Goal: Task Accomplishment & Management: Complete application form

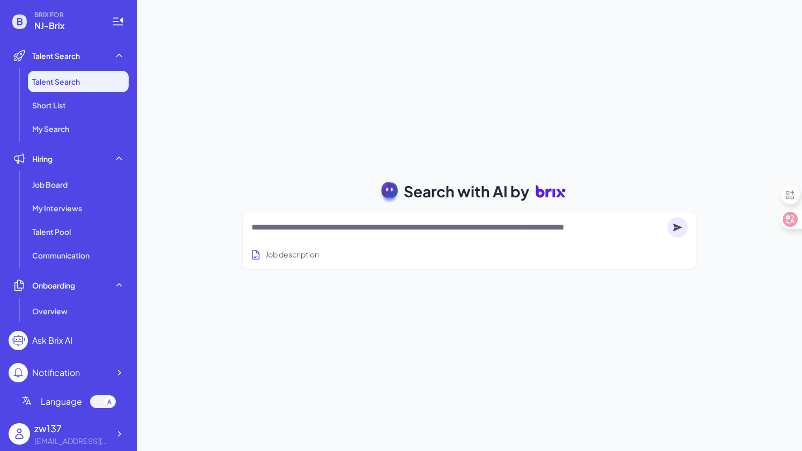
click at [21, 440] on img at bounding box center [19, 433] width 21 height 21
click at [86, 438] on div "13776671916@163.com" at bounding box center [71, 440] width 75 height 11
click at [121, 435] on icon at bounding box center [119, 433] width 11 height 11
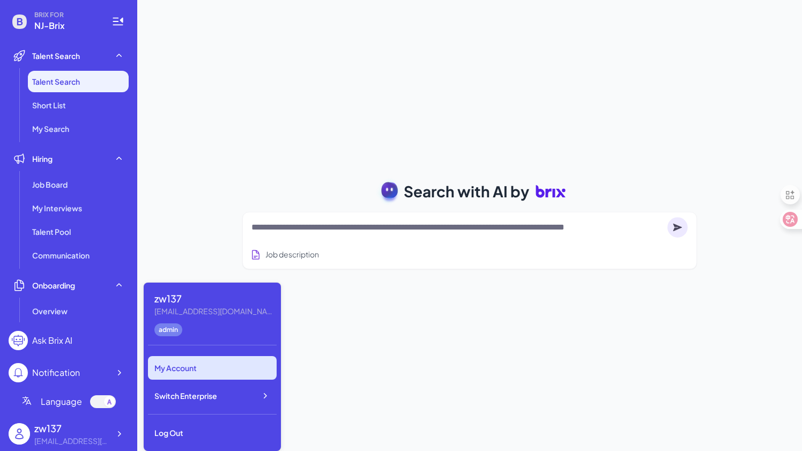
click at [186, 362] on div "My Account" at bounding box center [212, 368] width 129 height 24
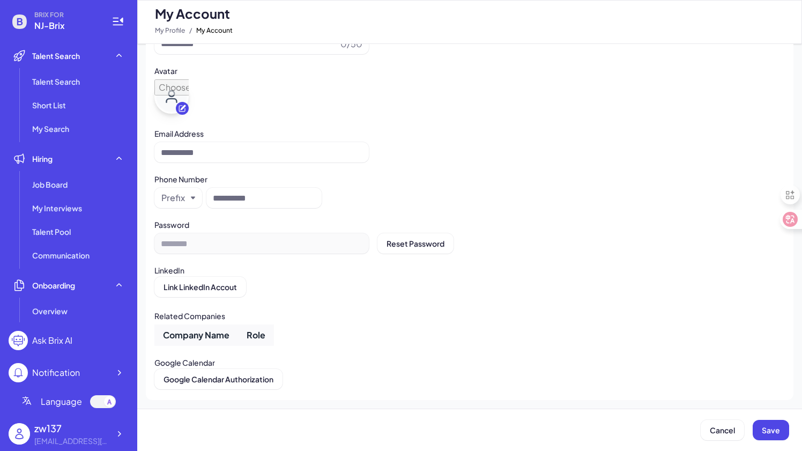
type input "*****"
type input "**********"
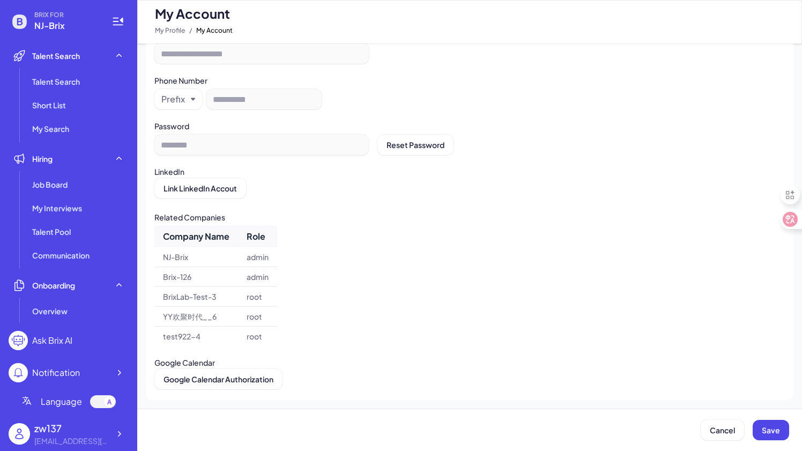
click at [99, 405] on div at bounding box center [103, 401] width 26 height 13
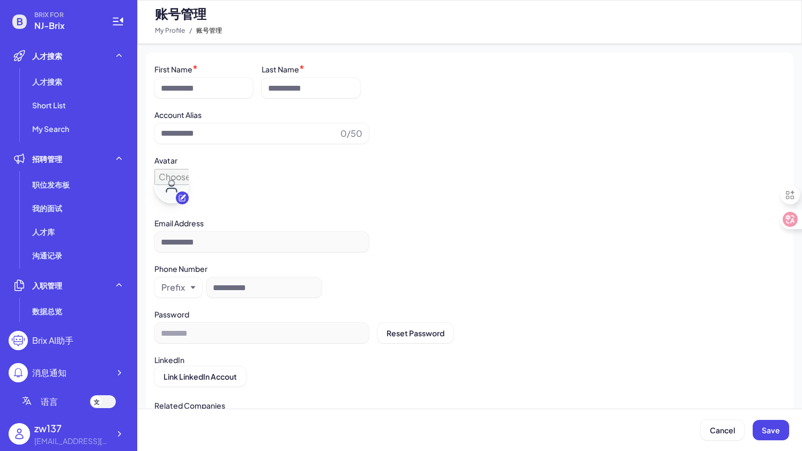
type input "*****"
type input "**********"
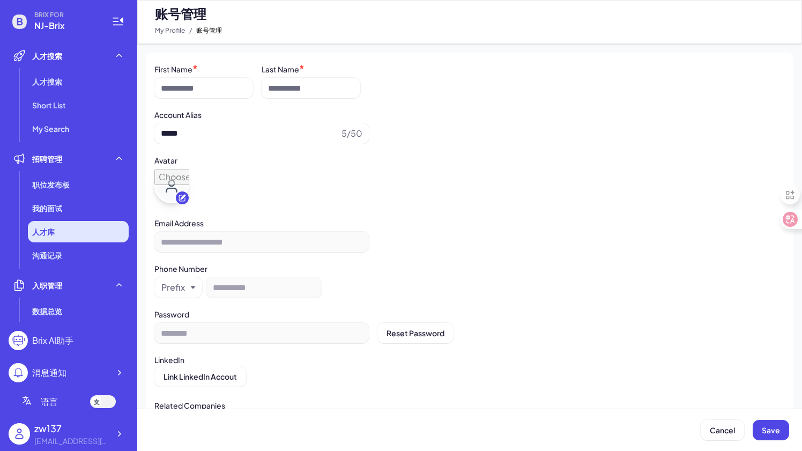
click at [73, 237] on li "人才库" at bounding box center [78, 231] width 101 height 21
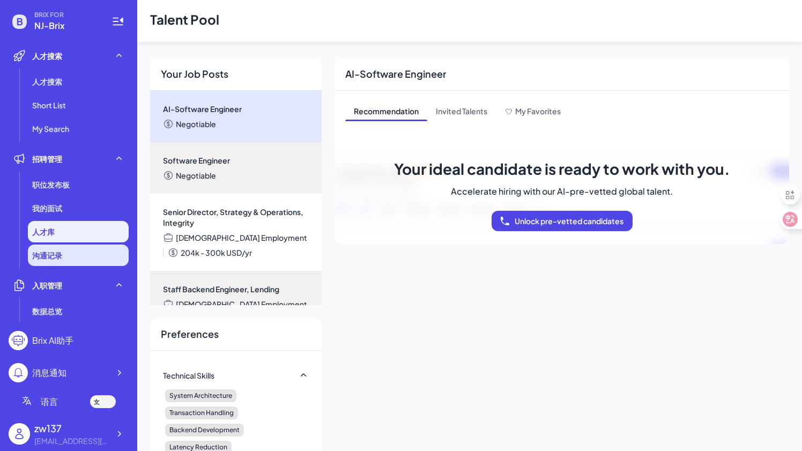
click at [56, 258] on span "沟通记录" at bounding box center [47, 255] width 30 height 11
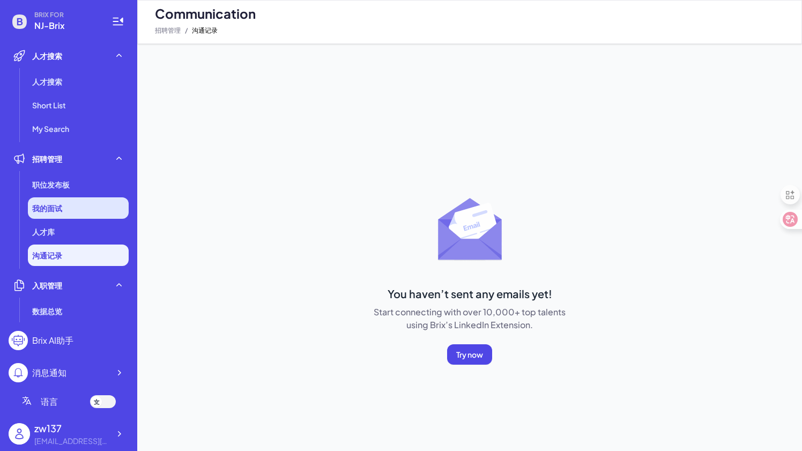
click at [40, 205] on span "我的面试" at bounding box center [47, 208] width 30 height 11
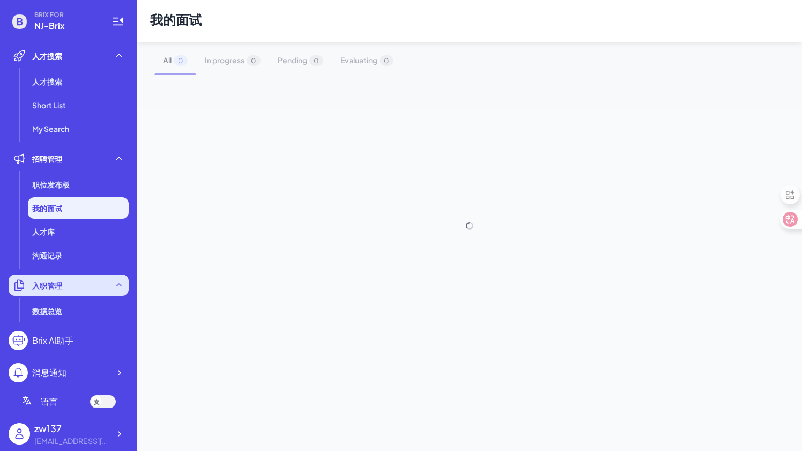
click at [41, 281] on span "入职管理" at bounding box center [47, 285] width 30 height 11
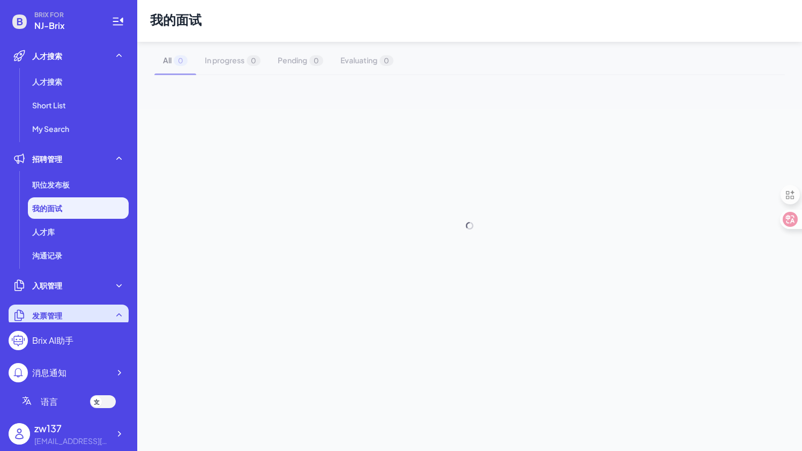
click at [44, 318] on span "发票管理" at bounding box center [47, 315] width 30 height 11
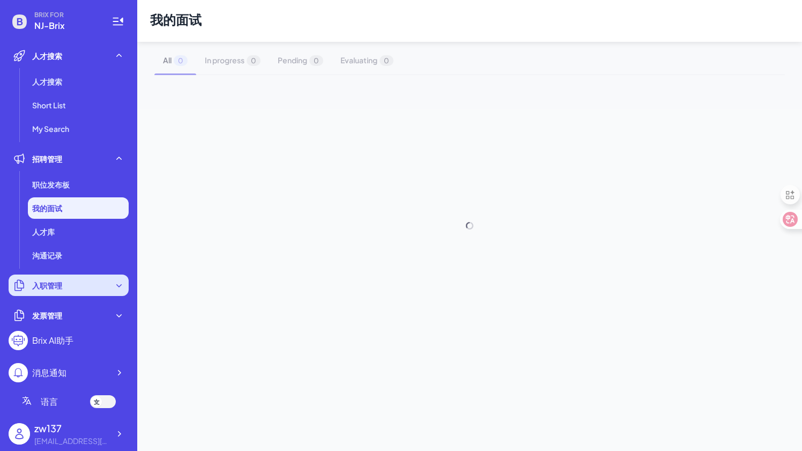
click at [56, 295] on div "入职管理" at bounding box center [69, 284] width 120 height 21
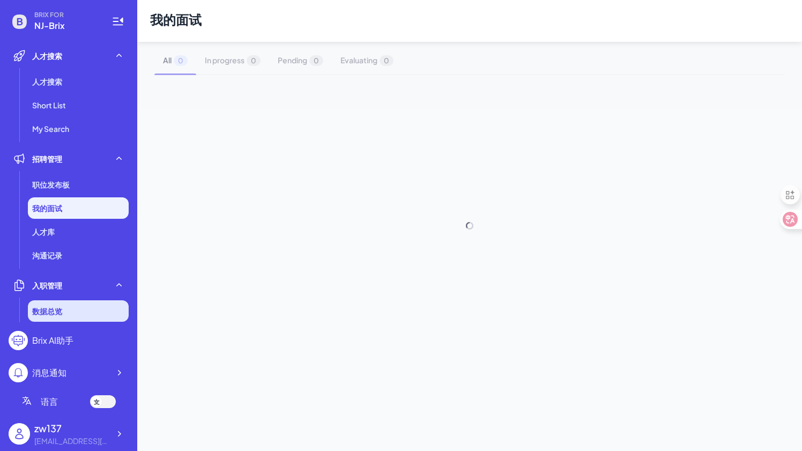
click at [50, 309] on span "数据总览" at bounding box center [47, 310] width 30 height 11
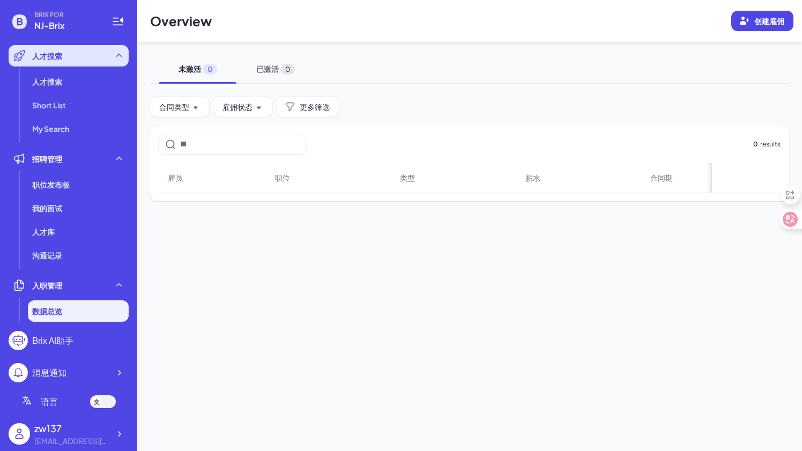
click at [79, 58] on div "人才搜索" at bounding box center [69, 55] width 120 height 21
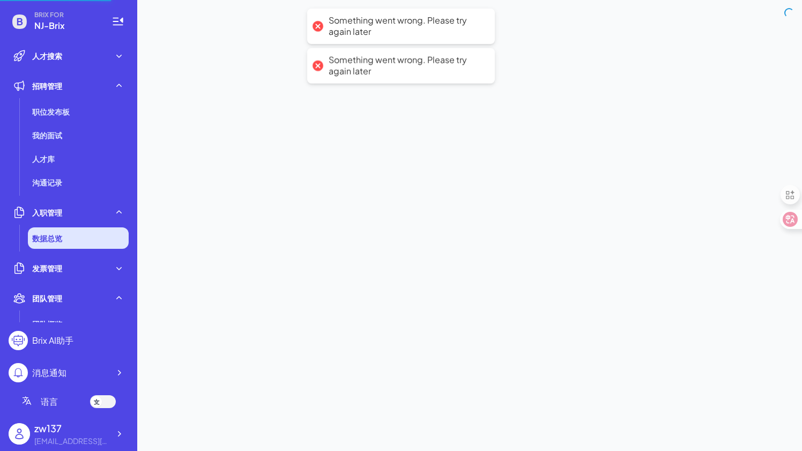
click at [42, 235] on span "数据总览" at bounding box center [47, 238] width 30 height 11
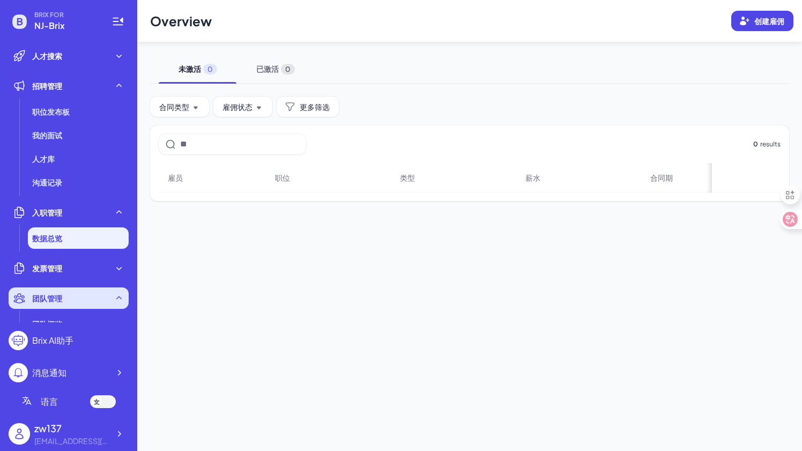
click at [35, 297] on span "团队管理" at bounding box center [47, 298] width 30 height 11
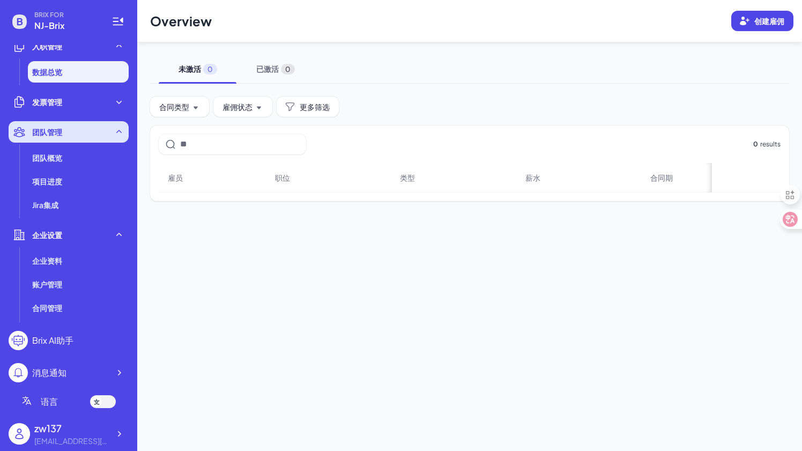
scroll to position [212, 0]
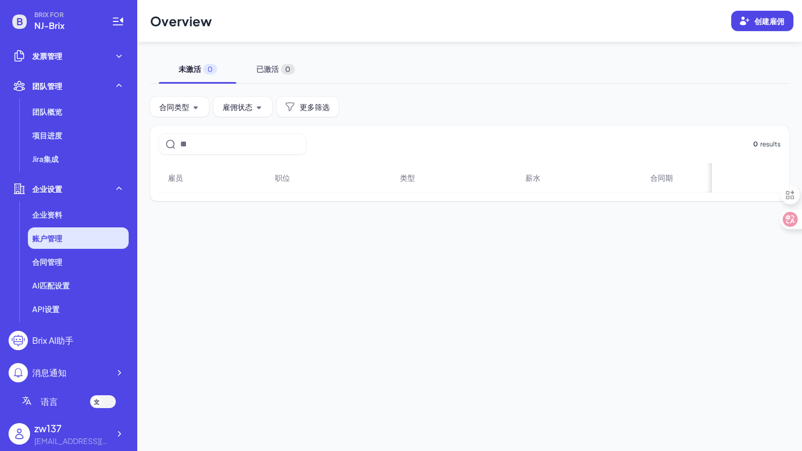
click at [63, 237] on li "账户管理" at bounding box center [78, 237] width 101 height 21
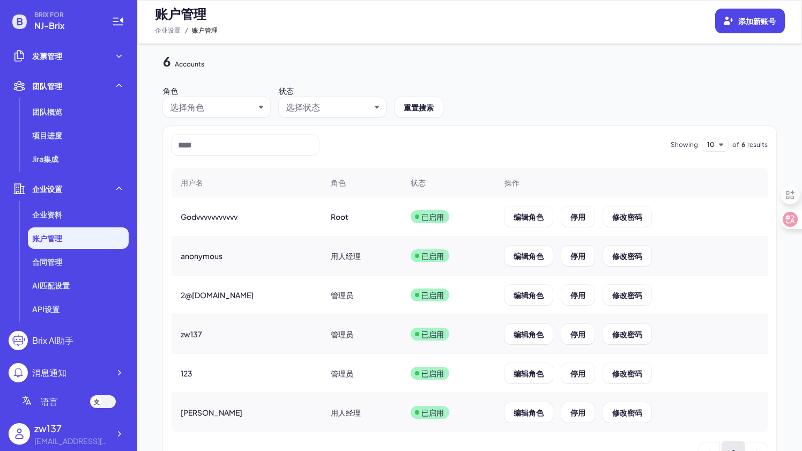
click at [36, 378] on div "消息通知" at bounding box center [49, 372] width 34 height 13
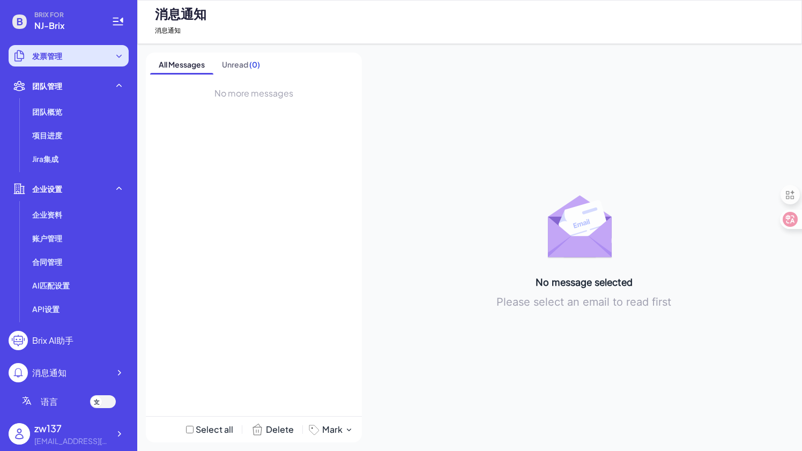
click at [53, 65] on div "发票管理" at bounding box center [69, 55] width 120 height 21
click at [70, 64] on div "人才搜索" at bounding box center [69, 55] width 120 height 21
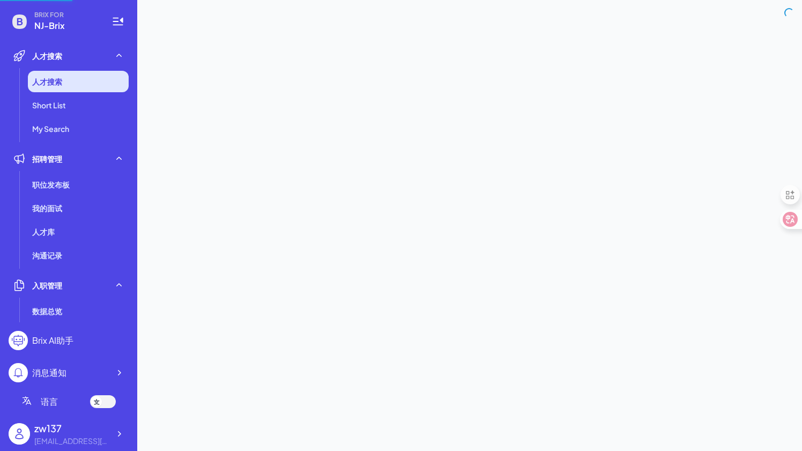
click at [57, 84] on span "人才搜索" at bounding box center [47, 81] width 30 height 11
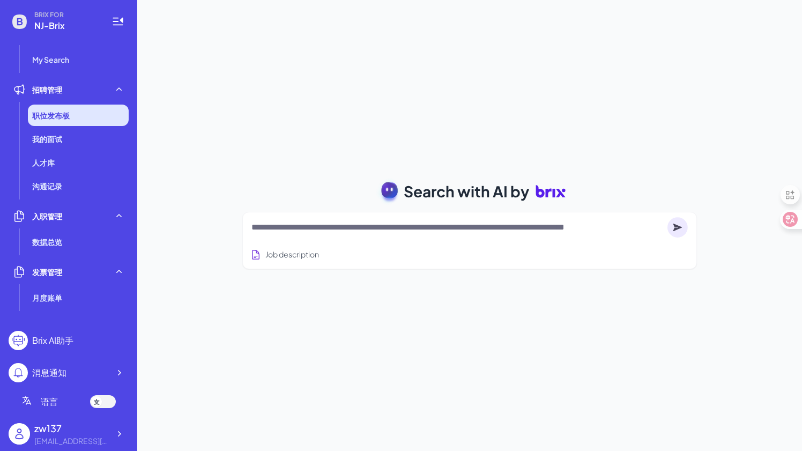
scroll to position [73, 0]
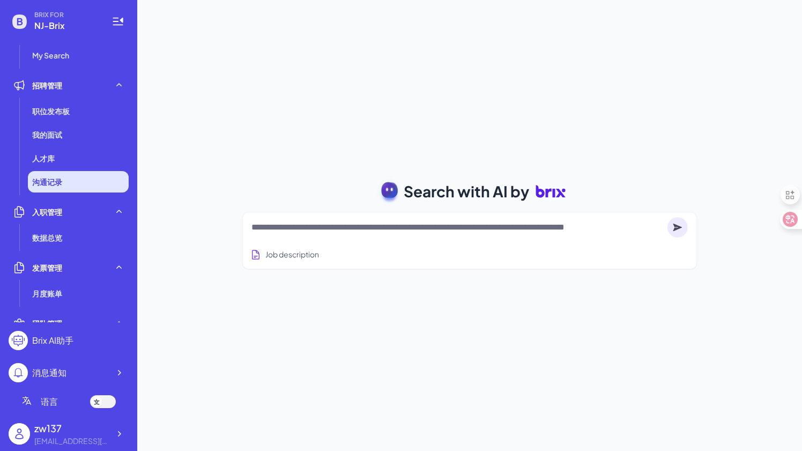
click at [47, 184] on span "沟通记录" at bounding box center [47, 181] width 30 height 11
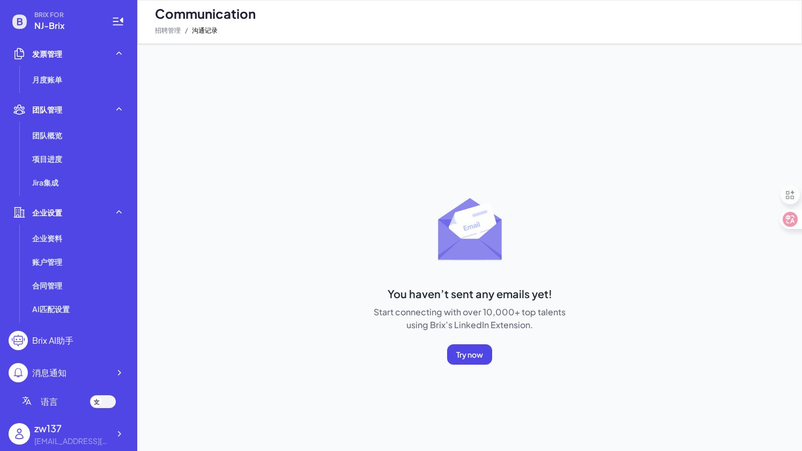
scroll to position [311, 0]
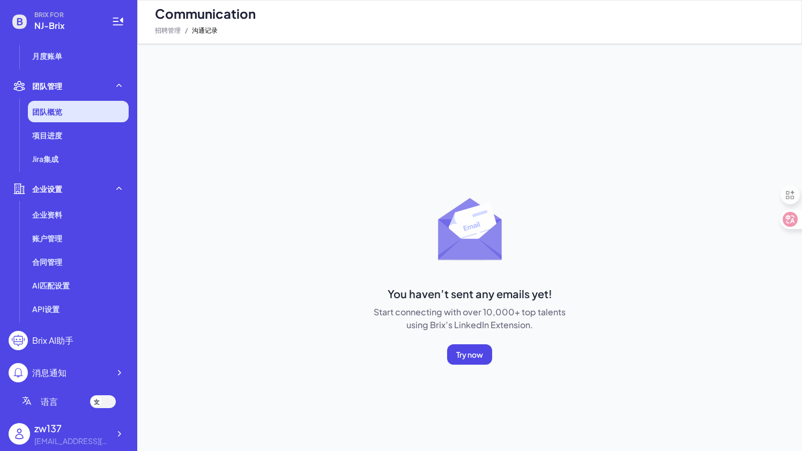
click at [62, 109] on span "团队概览" at bounding box center [47, 111] width 30 height 11
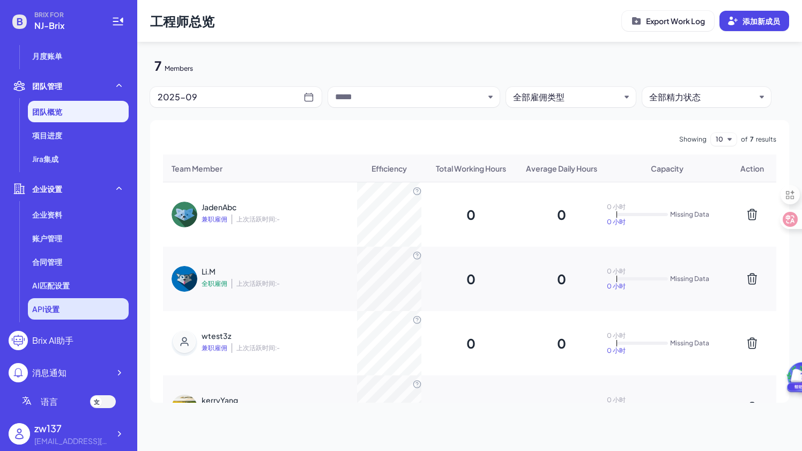
click at [33, 316] on li "API设置" at bounding box center [78, 308] width 101 height 21
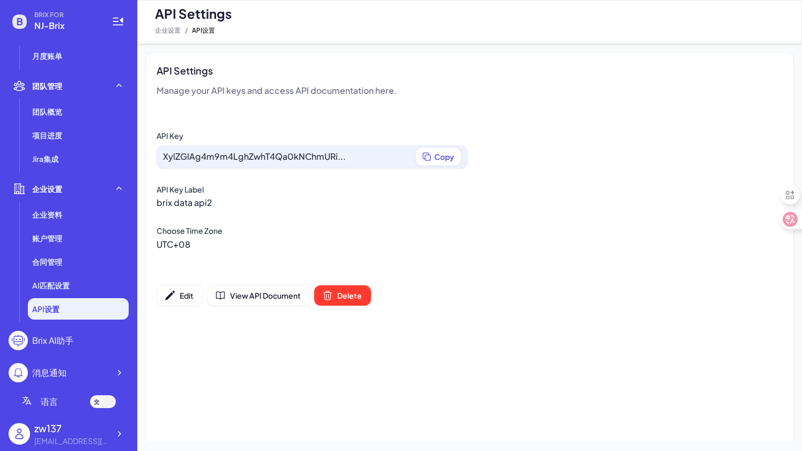
click at [38, 346] on div "Brix AI助手" at bounding box center [52, 340] width 41 height 13
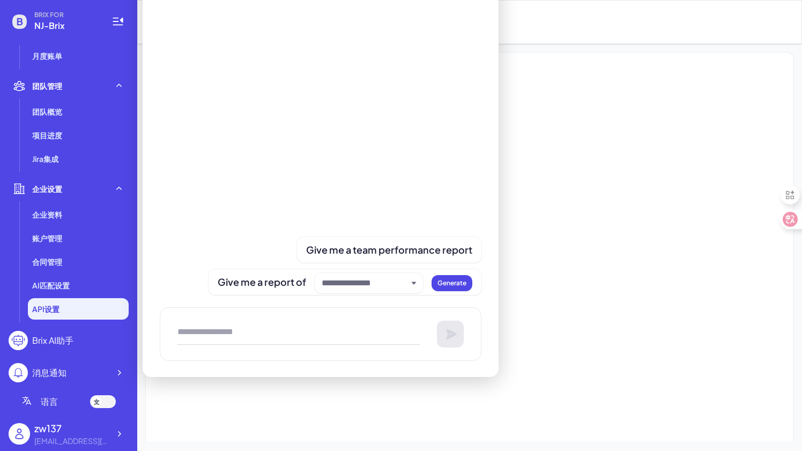
click at [44, 375] on div "消息通知" at bounding box center [49, 372] width 34 height 13
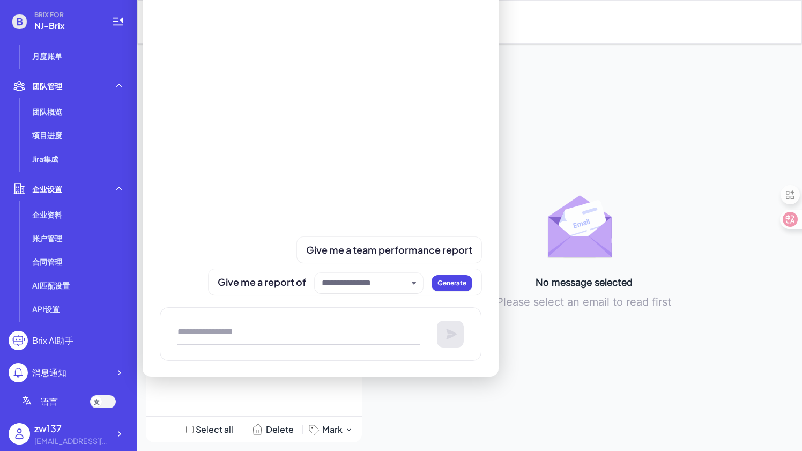
click at [583, 156] on div "No message selected Please select an email to read first" at bounding box center [584, 248] width 418 height 390
click at [84, 437] on div "13776671916@163.com" at bounding box center [71, 440] width 75 height 11
click at [113, 437] on div at bounding box center [118, 433] width 19 height 19
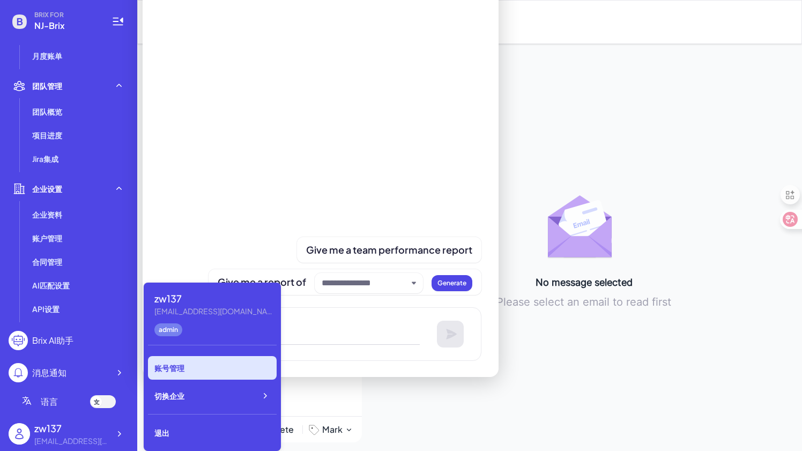
click at [178, 366] on div "账号管理" at bounding box center [212, 368] width 129 height 24
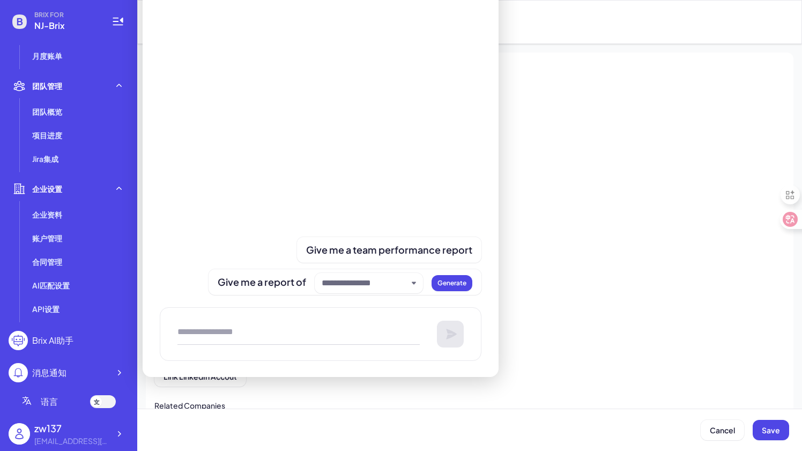
click at [600, 202] on div at bounding box center [469, 188] width 630 height 38
type input "*****"
type input "**********"
click at [636, 137] on div "***** 5/50" at bounding box center [469, 133] width 630 height 20
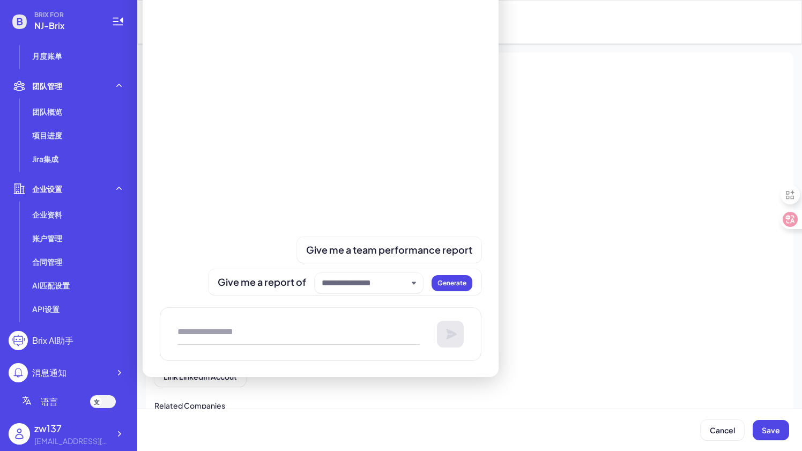
click at [69, 339] on div "Brix AI助手" at bounding box center [52, 340] width 41 height 13
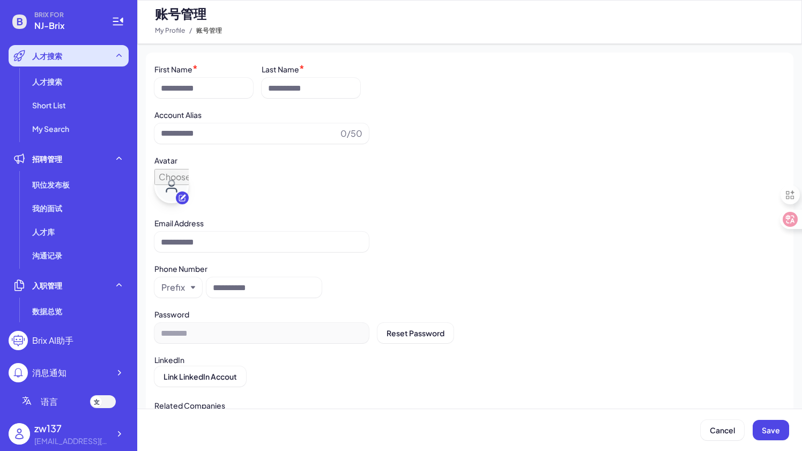
type input "*****"
type input "**********"
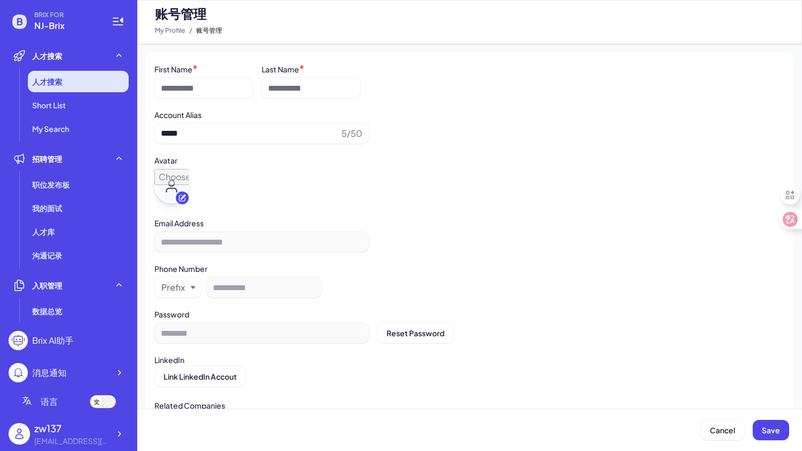
click at [53, 86] on span "人才搜索" at bounding box center [47, 81] width 30 height 11
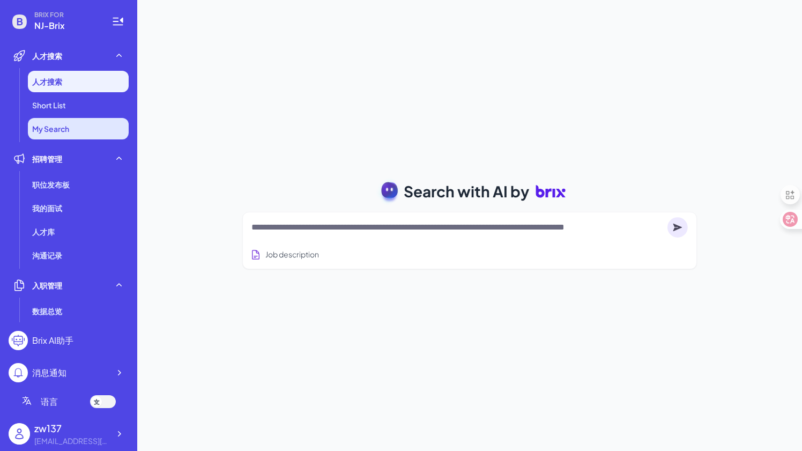
click at [51, 136] on li "My Search" at bounding box center [78, 128] width 101 height 21
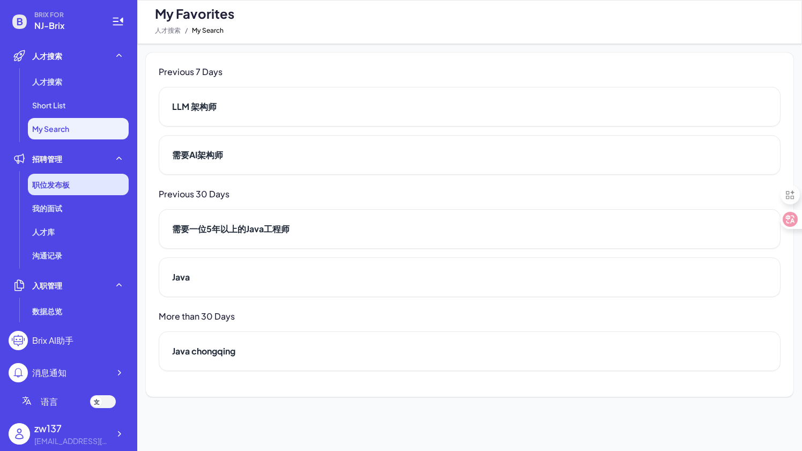
click at [41, 191] on div "职位发布板" at bounding box center [78, 184] width 101 height 21
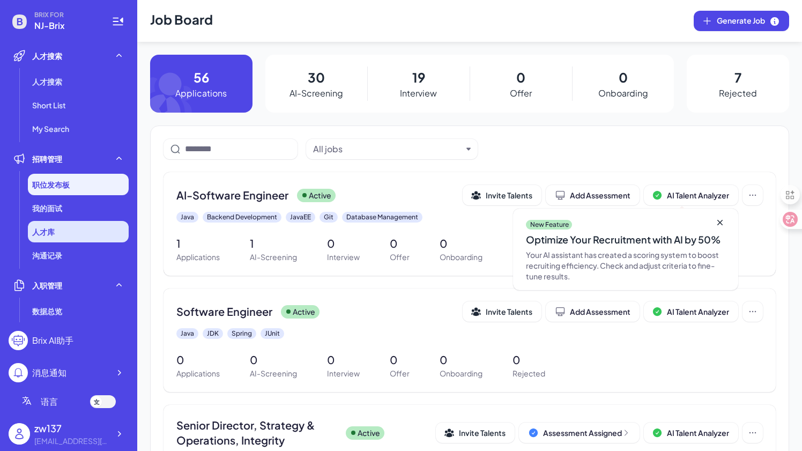
click at [48, 228] on span "人才库" at bounding box center [43, 231] width 23 height 11
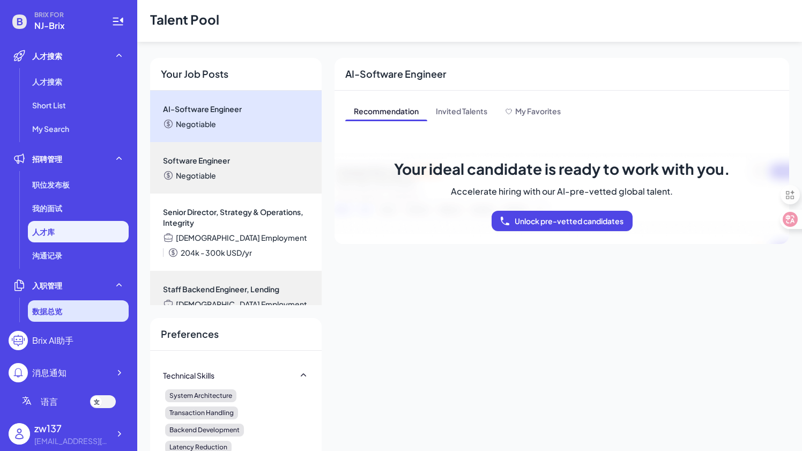
click at [47, 309] on span "数据总览" at bounding box center [47, 310] width 30 height 11
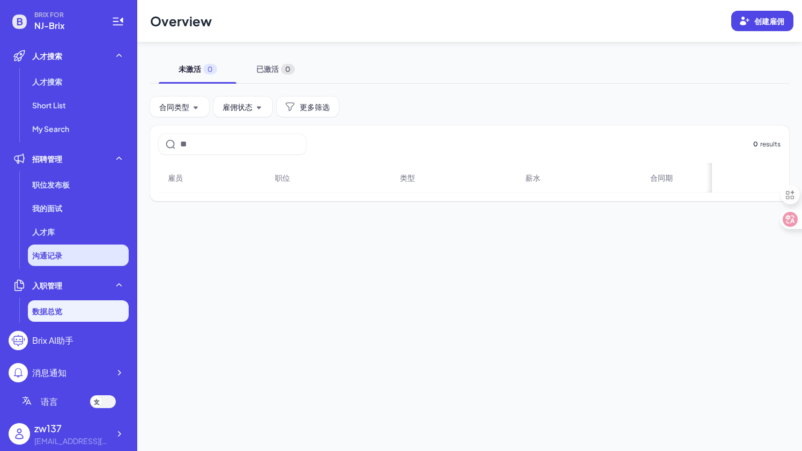
click at [47, 264] on li "沟通记录" at bounding box center [78, 254] width 101 height 21
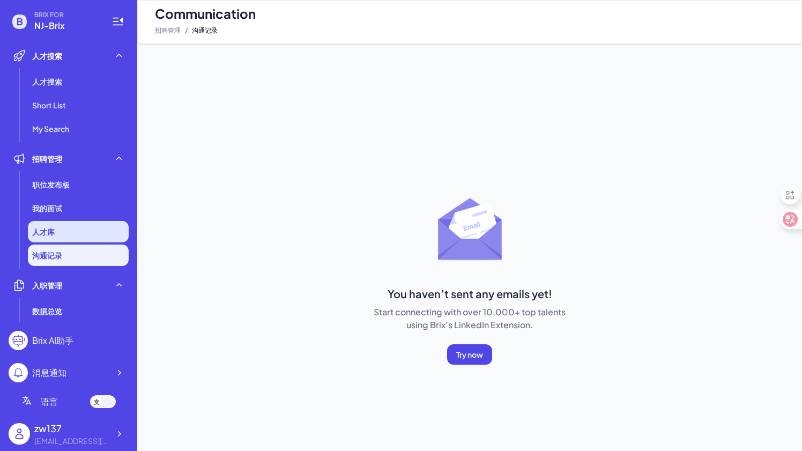
click at [45, 235] on span "人才库" at bounding box center [43, 231] width 23 height 11
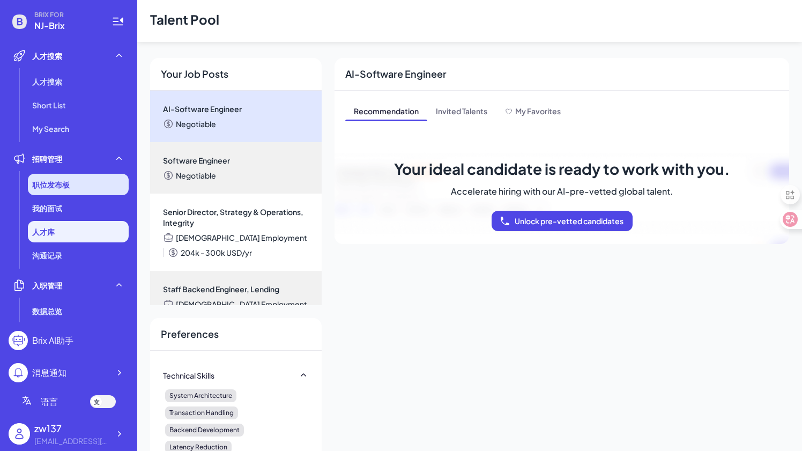
click at [50, 188] on span "职位发布板" at bounding box center [51, 184] width 38 height 11
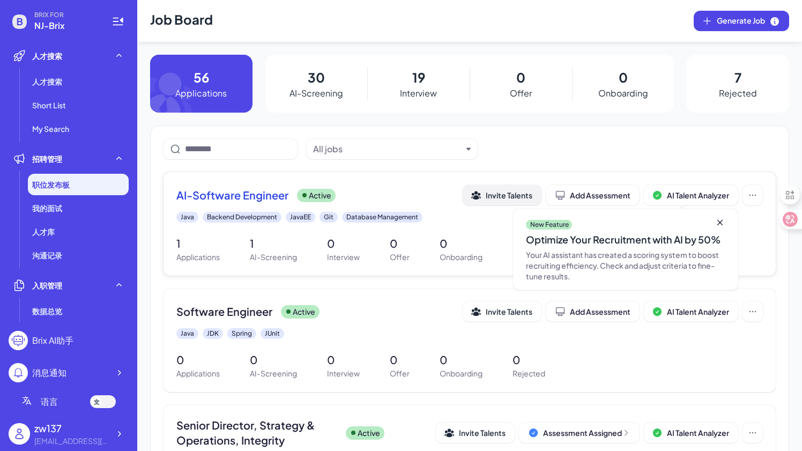
click at [512, 196] on span "Invite Talents" at bounding box center [508, 195] width 47 height 10
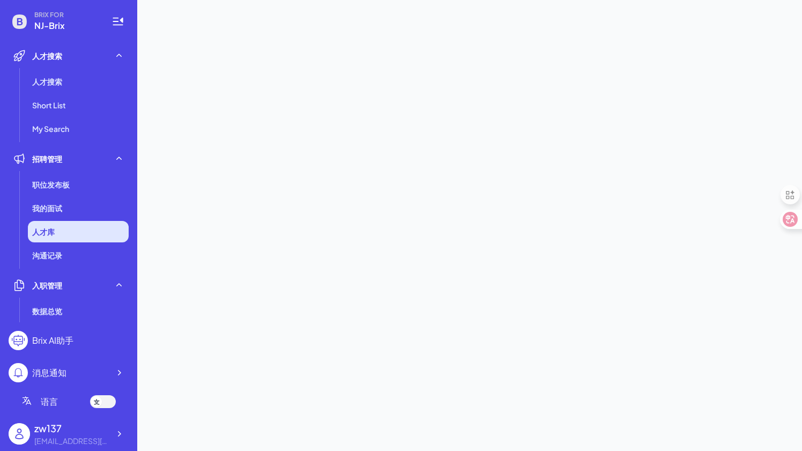
click at [71, 233] on li "人才库" at bounding box center [78, 231] width 101 height 21
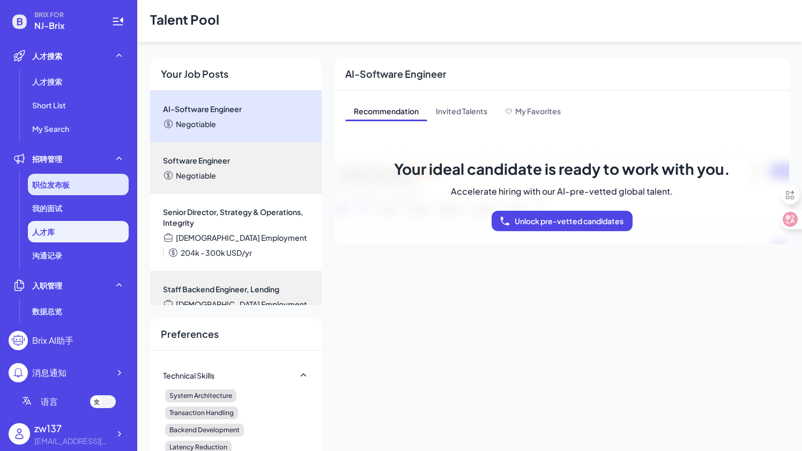
click at [59, 184] on span "职位发布板" at bounding box center [51, 184] width 38 height 11
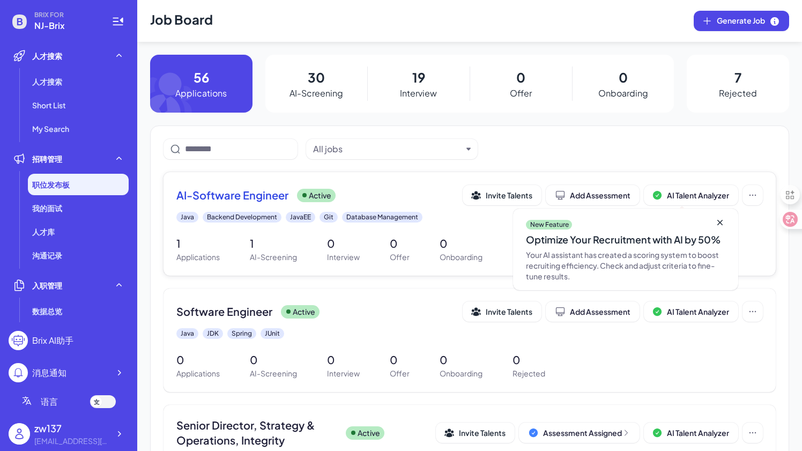
click at [721, 220] on icon at bounding box center [719, 222] width 5 height 5
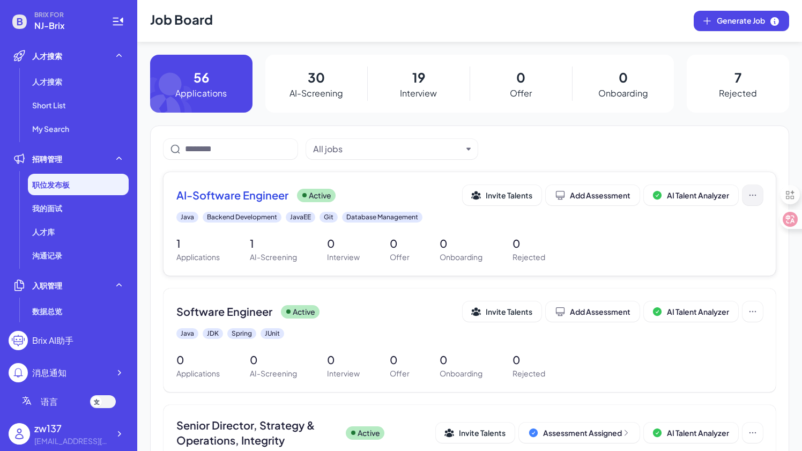
click at [751, 195] on icon at bounding box center [752, 195] width 6 height 1
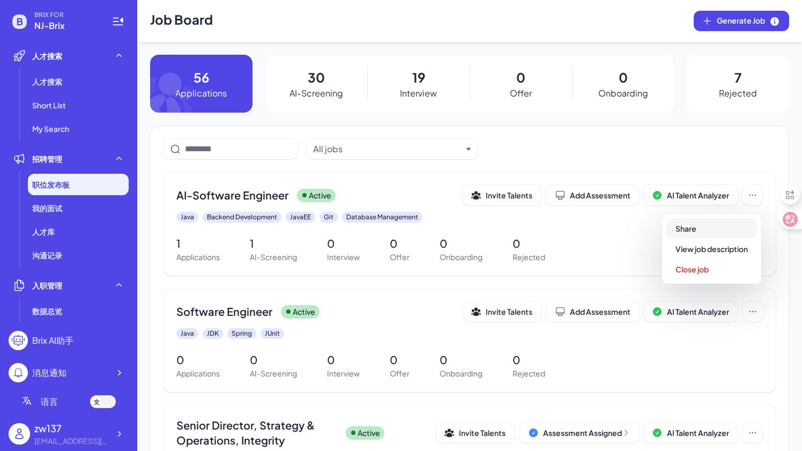
click at [702, 228] on button "Share" at bounding box center [711, 228] width 91 height 20
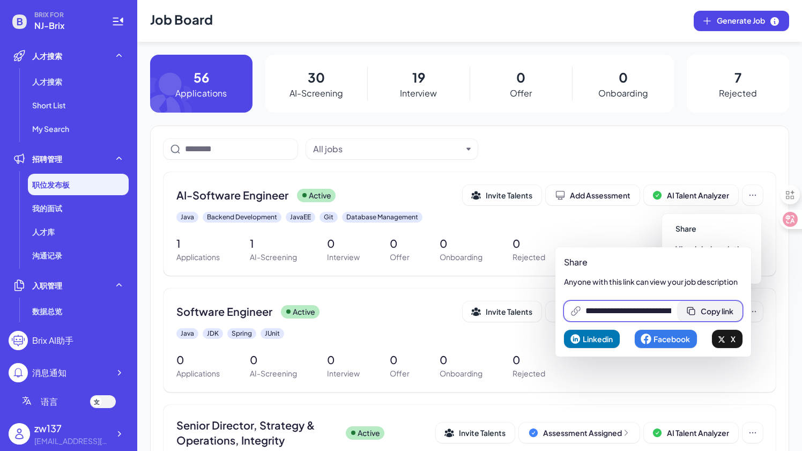
click at [708, 306] on span "Copy link" at bounding box center [716, 311] width 33 height 10
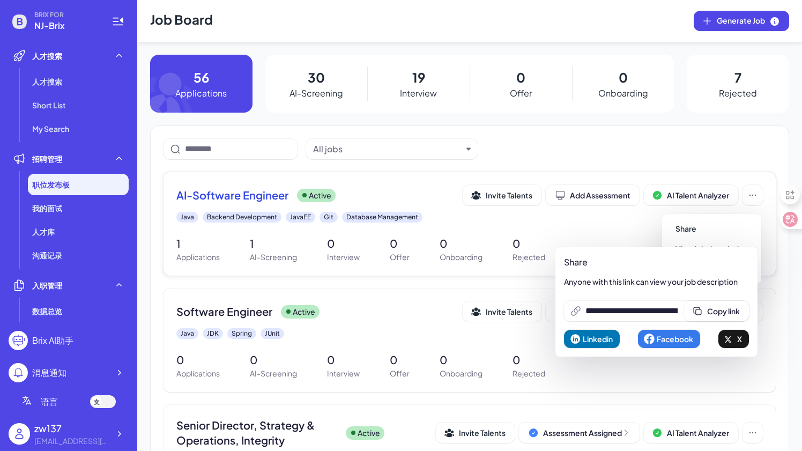
click at [250, 195] on span "AI-Software Engineer" at bounding box center [232, 195] width 112 height 15
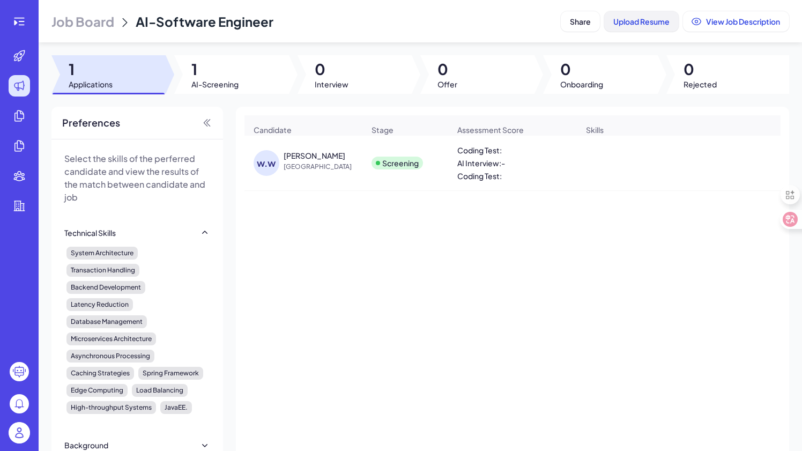
click at [627, 24] on span "Upload Resume" at bounding box center [641, 22] width 56 height 10
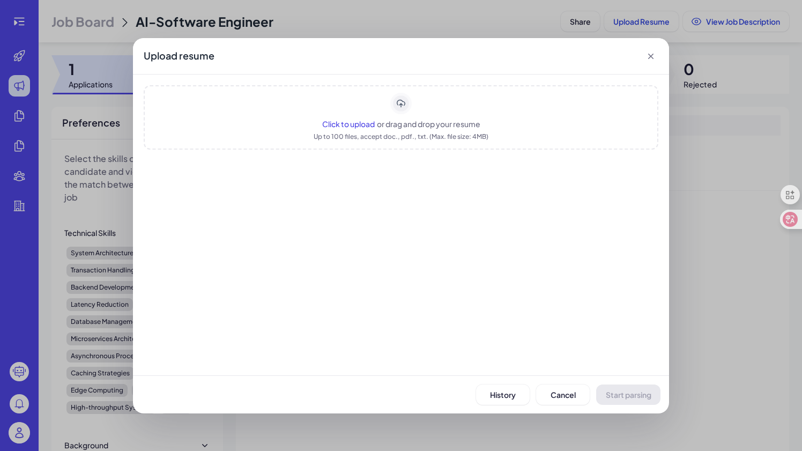
click at [416, 119] on span "or drag and drop your resume" at bounding box center [428, 124] width 103 height 10
click at [647, 186] on icon "Remove file" at bounding box center [645, 185] width 11 height 11
click at [402, 106] on rect "Upload area" at bounding box center [401, 103] width 19 height 19
click at [399, 100] on rect "Upload area" at bounding box center [401, 103] width 19 height 19
click at [403, 99] on rect "Upload area" at bounding box center [401, 103] width 19 height 19
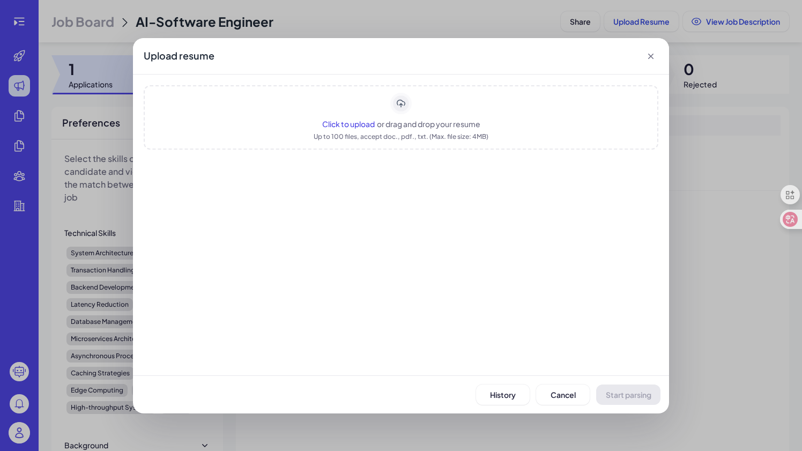
click at [410, 99] on rect "Upload area" at bounding box center [401, 103] width 19 height 19
click at [393, 107] on rect "Upload area" at bounding box center [401, 103] width 19 height 19
click at [474, 243] on div at bounding box center [401, 268] width 514 height 191
click at [398, 112] on rect "Upload area" at bounding box center [401, 103] width 19 height 19
click at [632, 393] on span "Start parsing" at bounding box center [628, 395] width 46 height 10
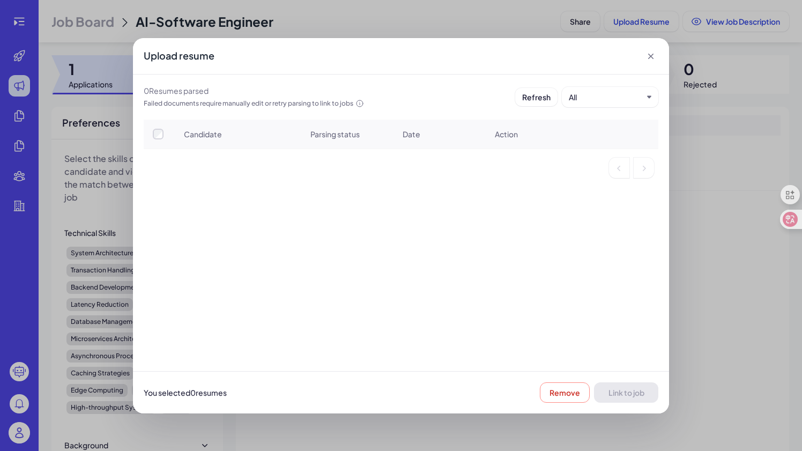
click at [235, 252] on div "Candidate Parsing status Date Action" at bounding box center [401, 244] width 536 height 251
click at [533, 96] on span "Refresh" at bounding box center [536, 97] width 28 height 10
click at [551, 392] on div "You selected 0 resume s Remove Link to job" at bounding box center [401, 392] width 536 height 42
click at [650, 57] on icon at bounding box center [650, 56] width 11 height 11
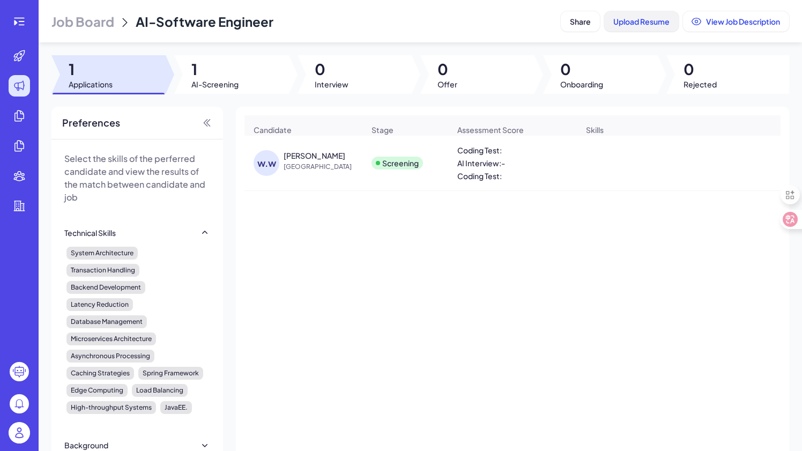
click at [637, 26] on button "Upload Resume" at bounding box center [641, 21] width 74 height 20
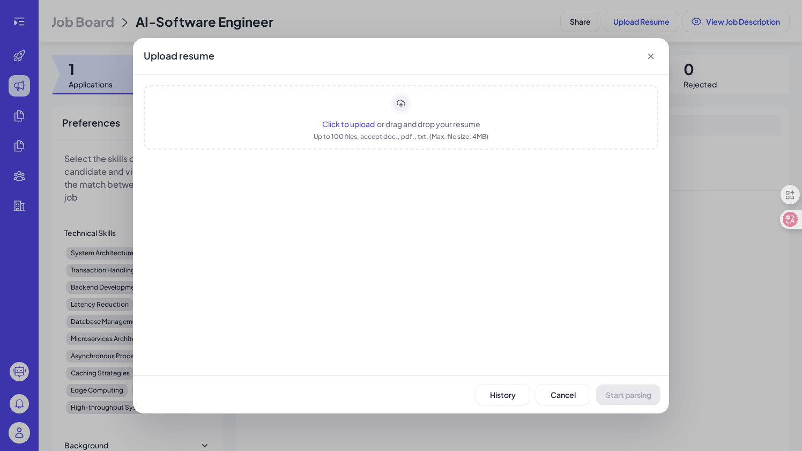
click at [432, 128] on div "Click to upload or drag and drop your resume" at bounding box center [401, 123] width 158 height 11
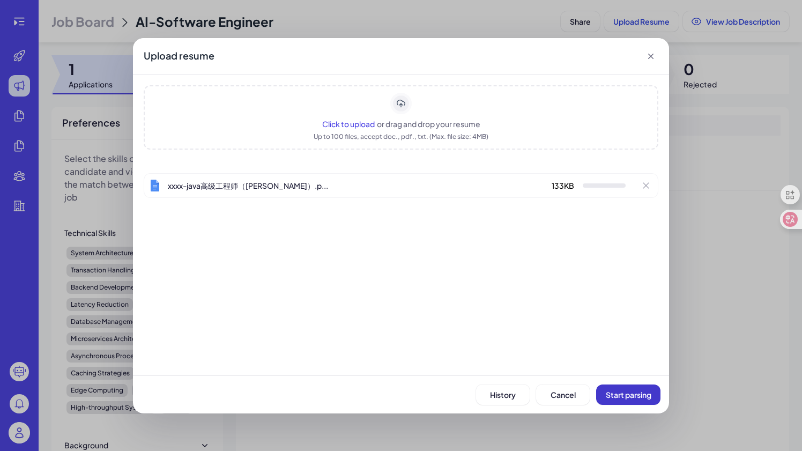
click at [615, 394] on span "Start parsing" at bounding box center [628, 395] width 46 height 10
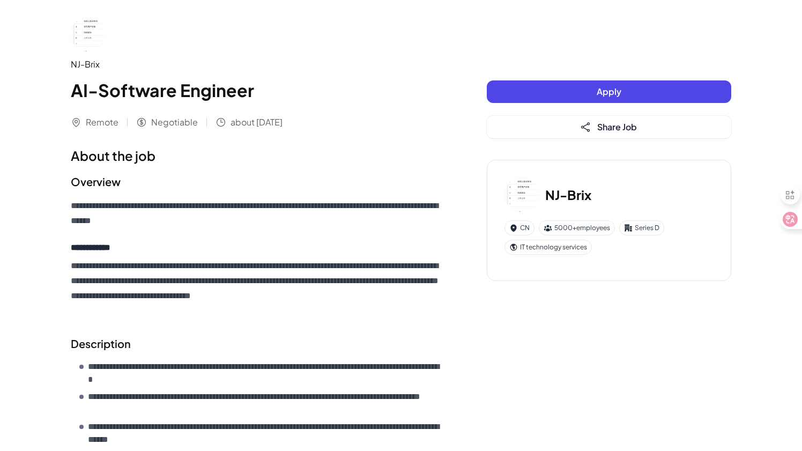
click at [590, 92] on button "Apply" at bounding box center [609, 91] width 244 height 23
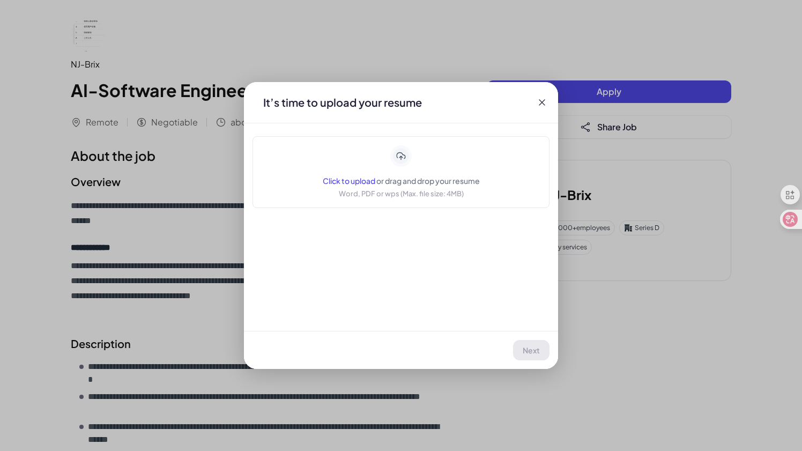
click at [422, 163] on div "Click to upload or drag and drop your resume Word, PDF or wps (Max. file size: …" at bounding box center [401, 172] width 157 height 54
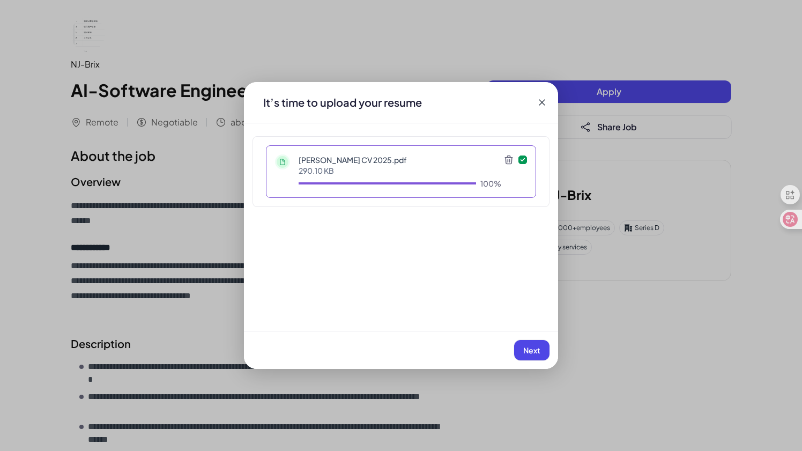
click at [532, 353] on span "Next" at bounding box center [531, 350] width 17 height 10
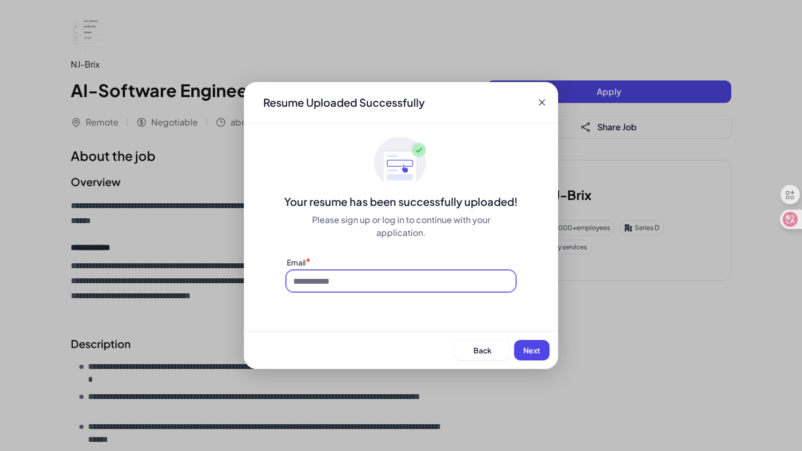
click at [424, 281] on input at bounding box center [401, 281] width 228 height 20
paste input "**********"
type input "**********"
click at [527, 349] on span "Next" at bounding box center [531, 350] width 17 height 10
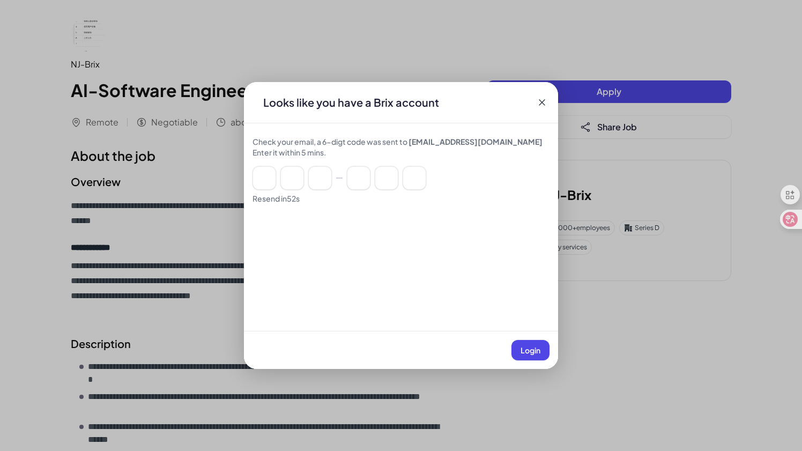
click at [537, 103] on icon at bounding box center [541, 102] width 11 height 11
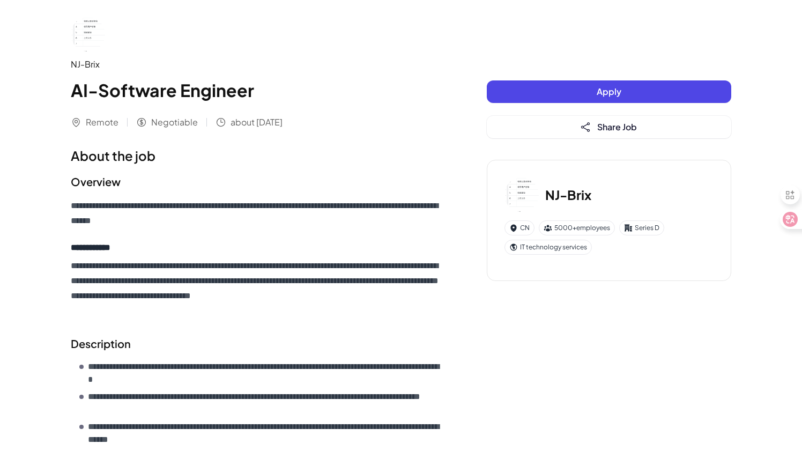
click at [609, 89] on span "Apply" at bounding box center [608, 91] width 25 height 11
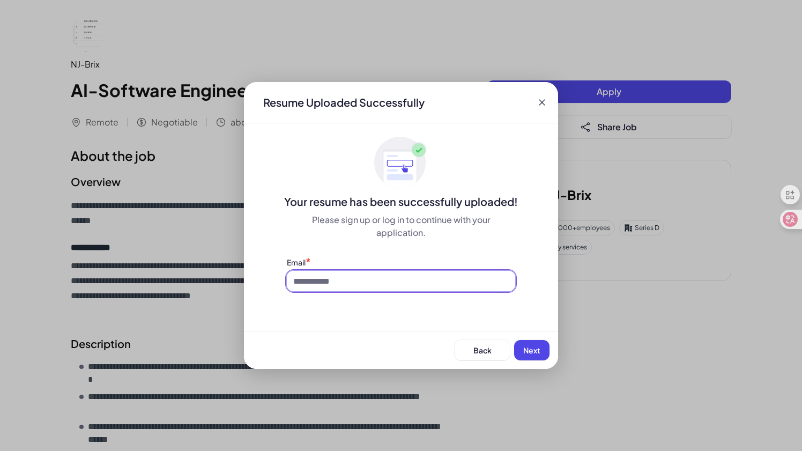
click at [390, 281] on input at bounding box center [401, 281] width 228 height 20
type input "**********"
click at [535, 348] on span "Next" at bounding box center [531, 350] width 17 height 10
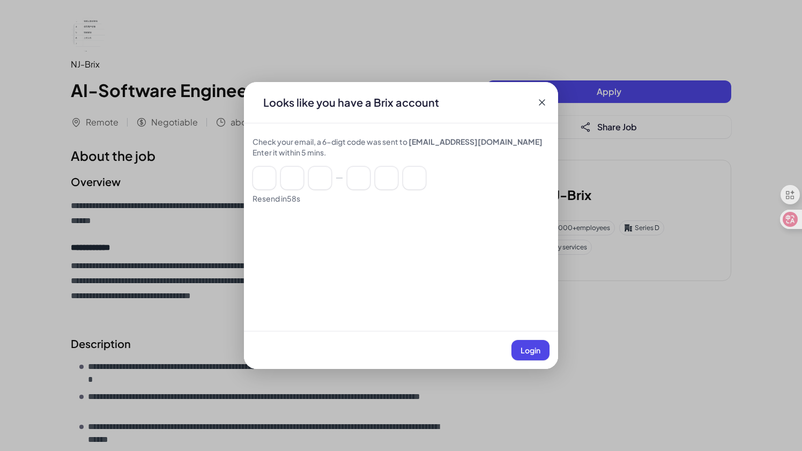
click at [537, 99] on icon at bounding box center [541, 102] width 11 height 11
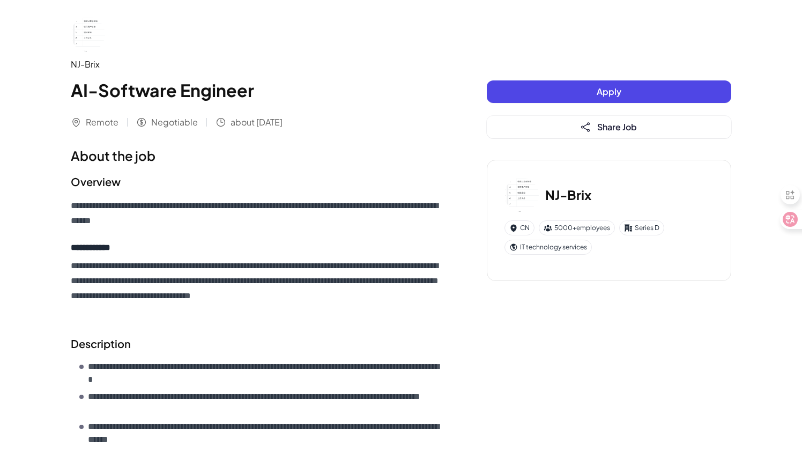
click at [437, 186] on h2 "Overview" at bounding box center [257, 182] width 373 height 16
